Goal: Task Accomplishment & Management: Manage account settings

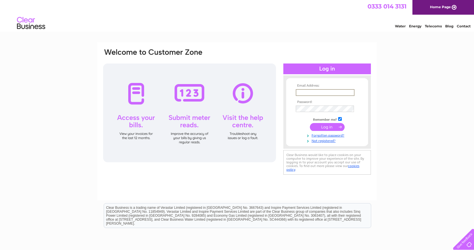
type input "[PERSON_NAME][EMAIL_ADDRESS][DOMAIN_NAME]"
click at [327, 127] on input "submit" at bounding box center [327, 127] width 35 height 8
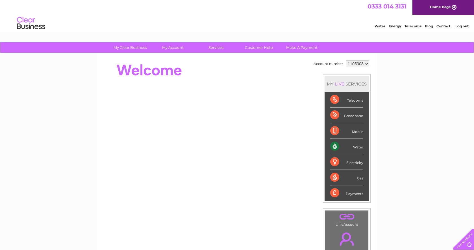
drag, startPoint x: 360, startPoint y: 143, endPoint x: 359, endPoint y: 146, distance: 3.5
click at [360, 144] on div "Water" at bounding box center [346, 147] width 33 height 16
click at [358, 147] on div "Water" at bounding box center [346, 147] width 33 height 16
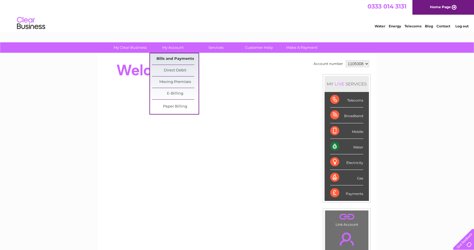
click at [166, 56] on link "Bills and Payments" at bounding box center [175, 58] width 47 height 11
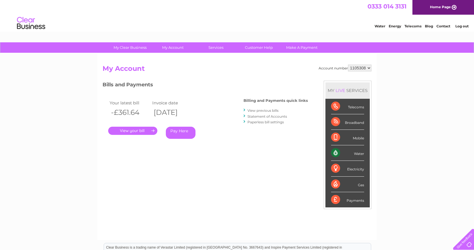
click at [258, 110] on link "View previous bills" at bounding box center [262, 110] width 31 height 4
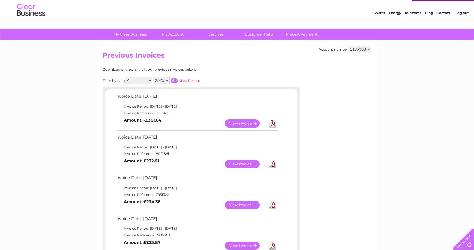
scroll to position [20, 0]
